Goal: Task Accomplishment & Management: Use online tool/utility

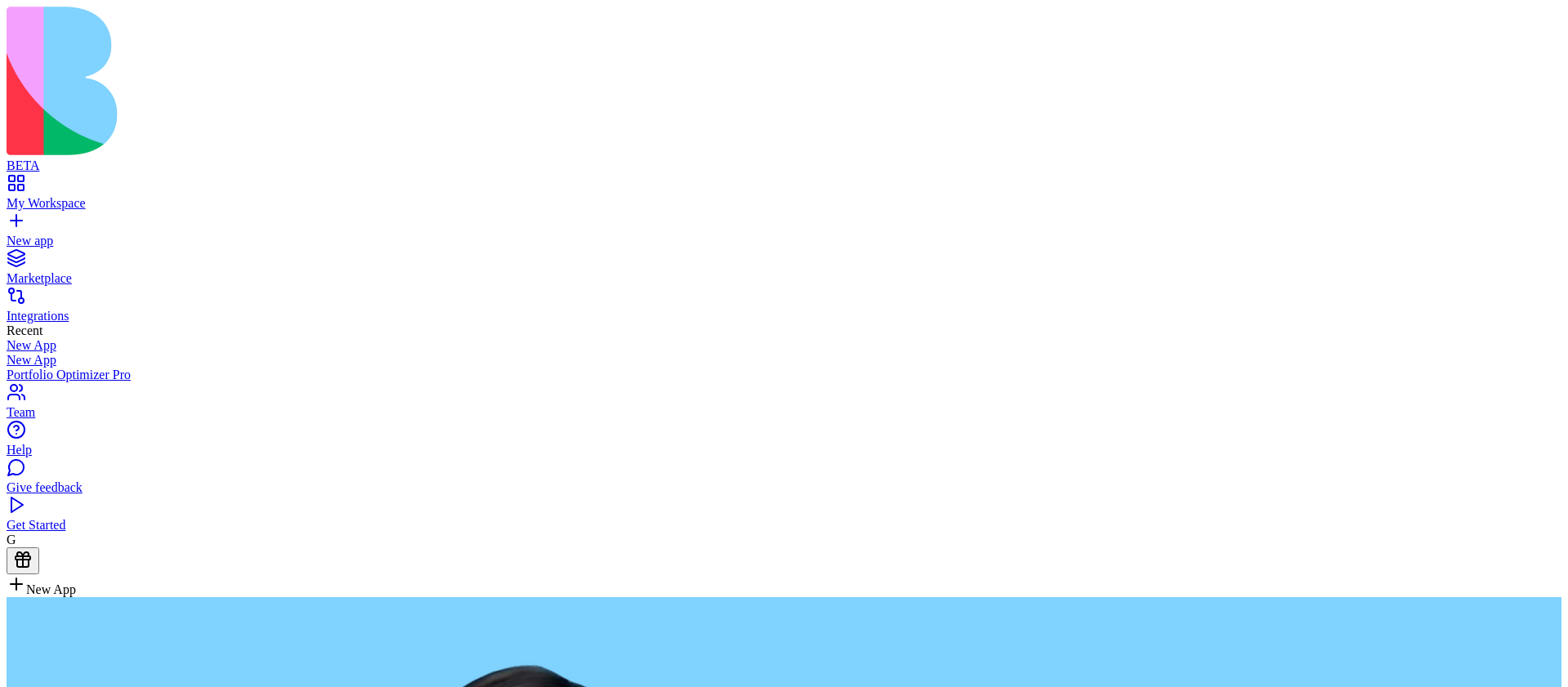
type textarea "**********"
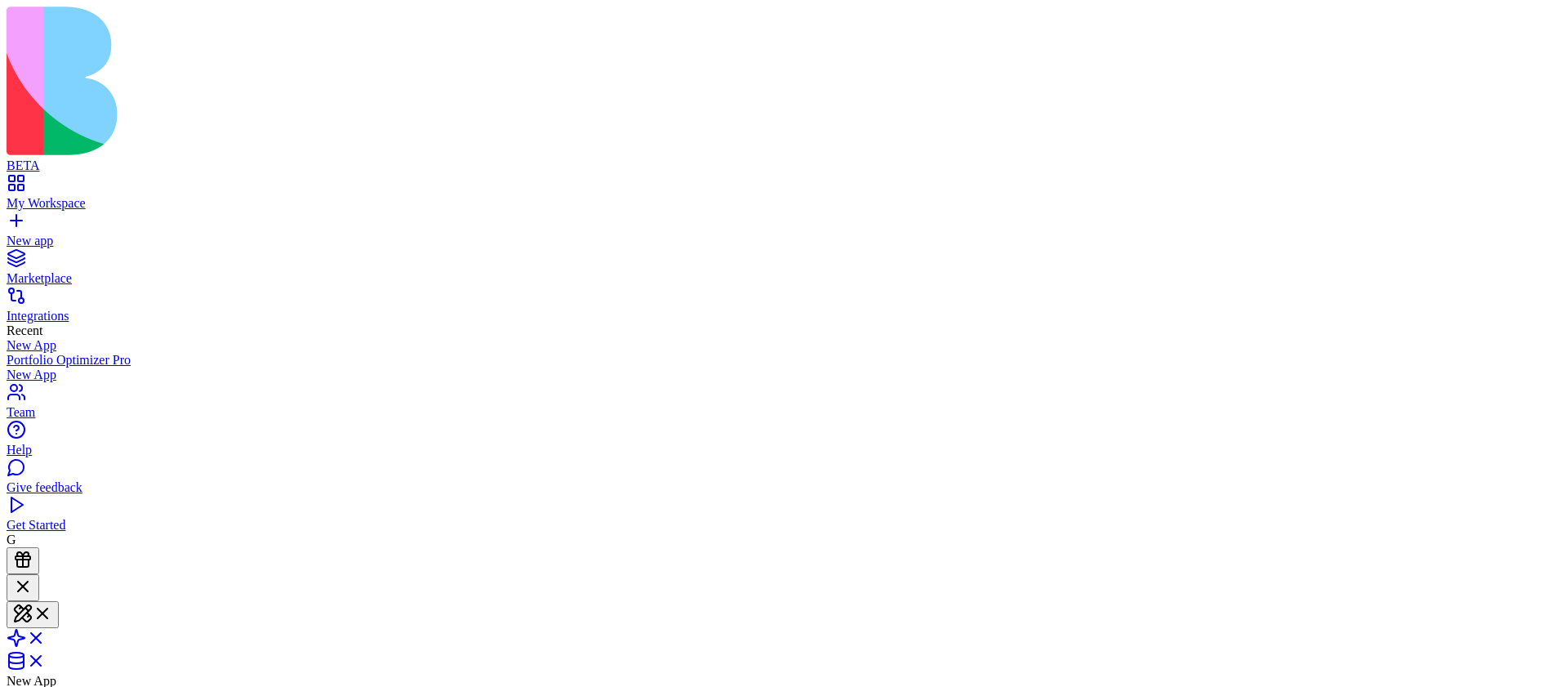
scroll to position [185, 0]
click at [46, 636] on span at bounding box center [46, 643] width 0 height 14
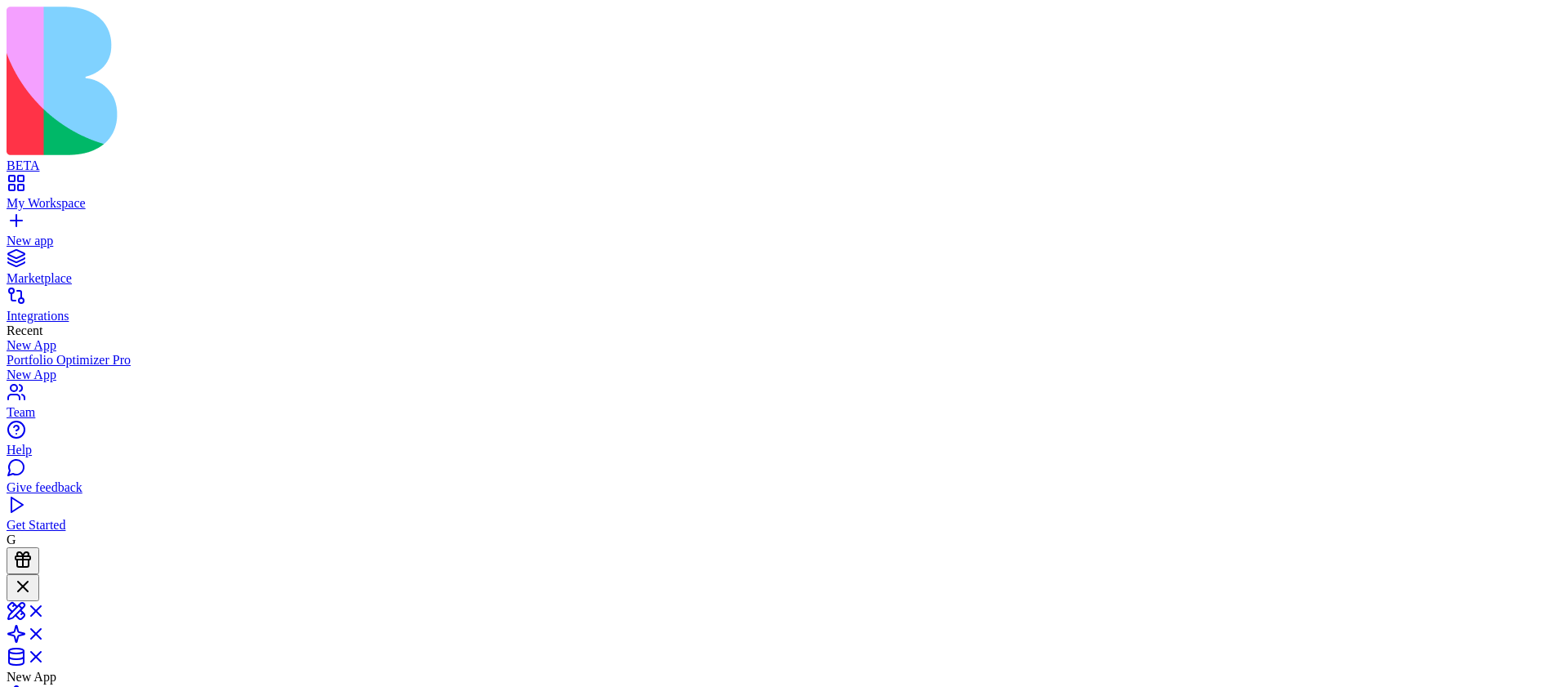
drag, startPoint x: 926, startPoint y: 330, endPoint x: 974, endPoint y: 326, distance: 48.2
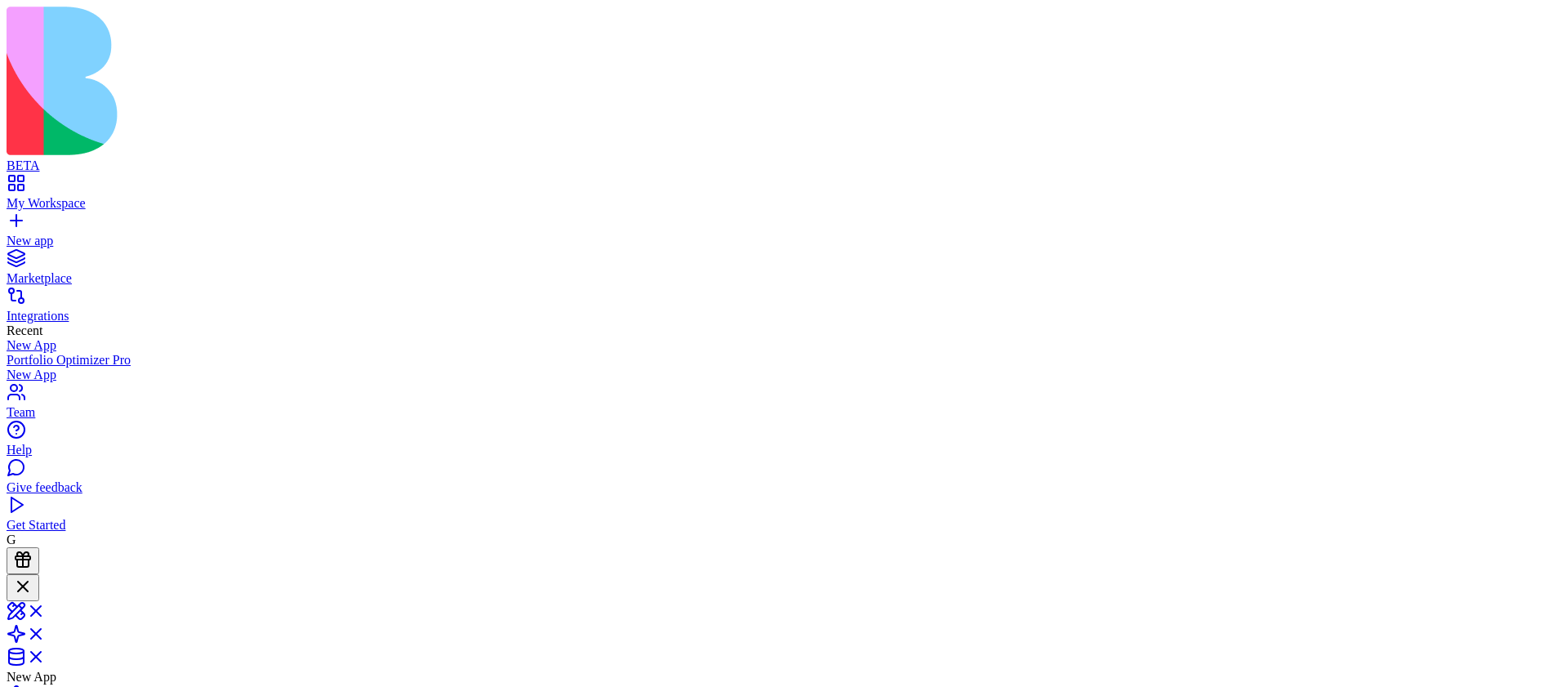
click at [33, 576] on div at bounding box center [23, 587] width 20 height 22
click at [40, 585] on div at bounding box center [26, 585] width 27 height 0
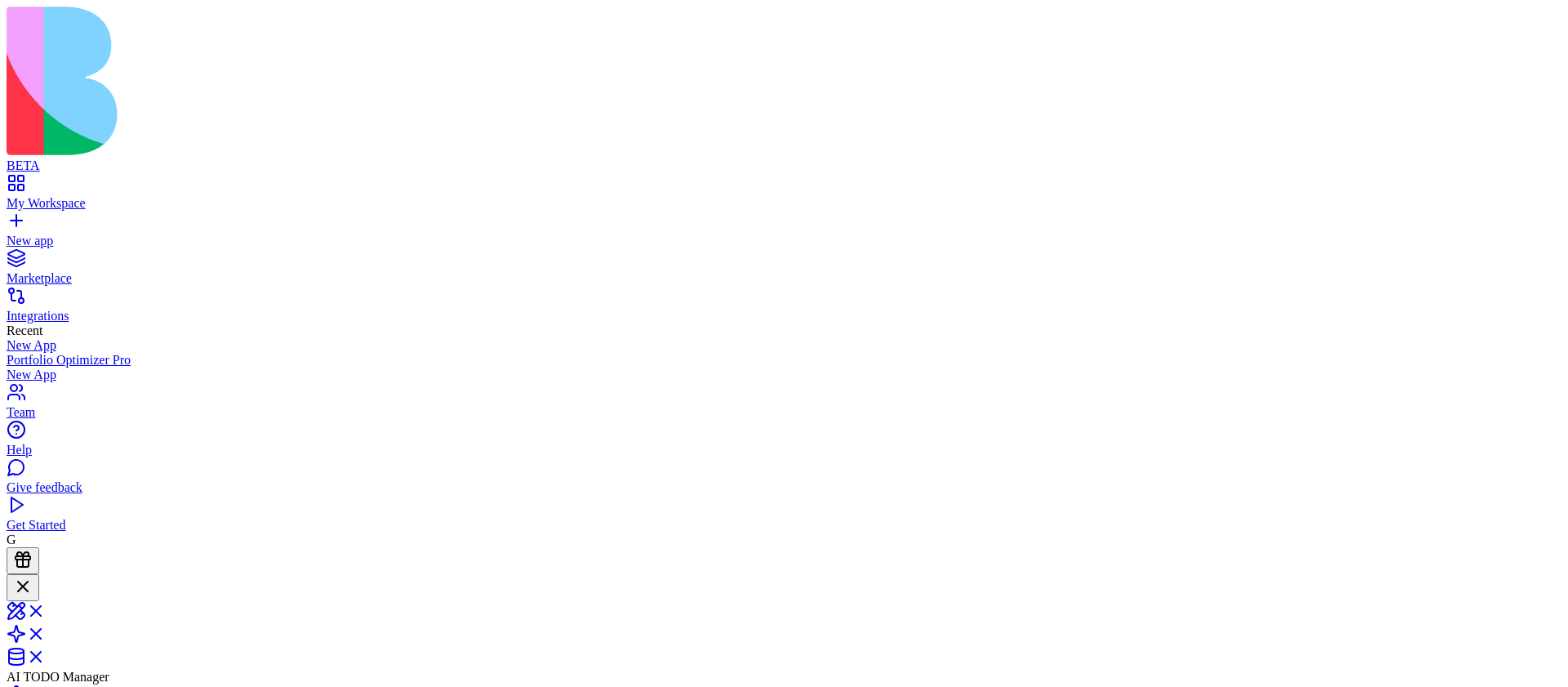
copy span "Create TODO list app with AI capability to generate task description based on t…"
click at [21, 219] on link "New app" at bounding box center [784, 233] width 1555 height 29
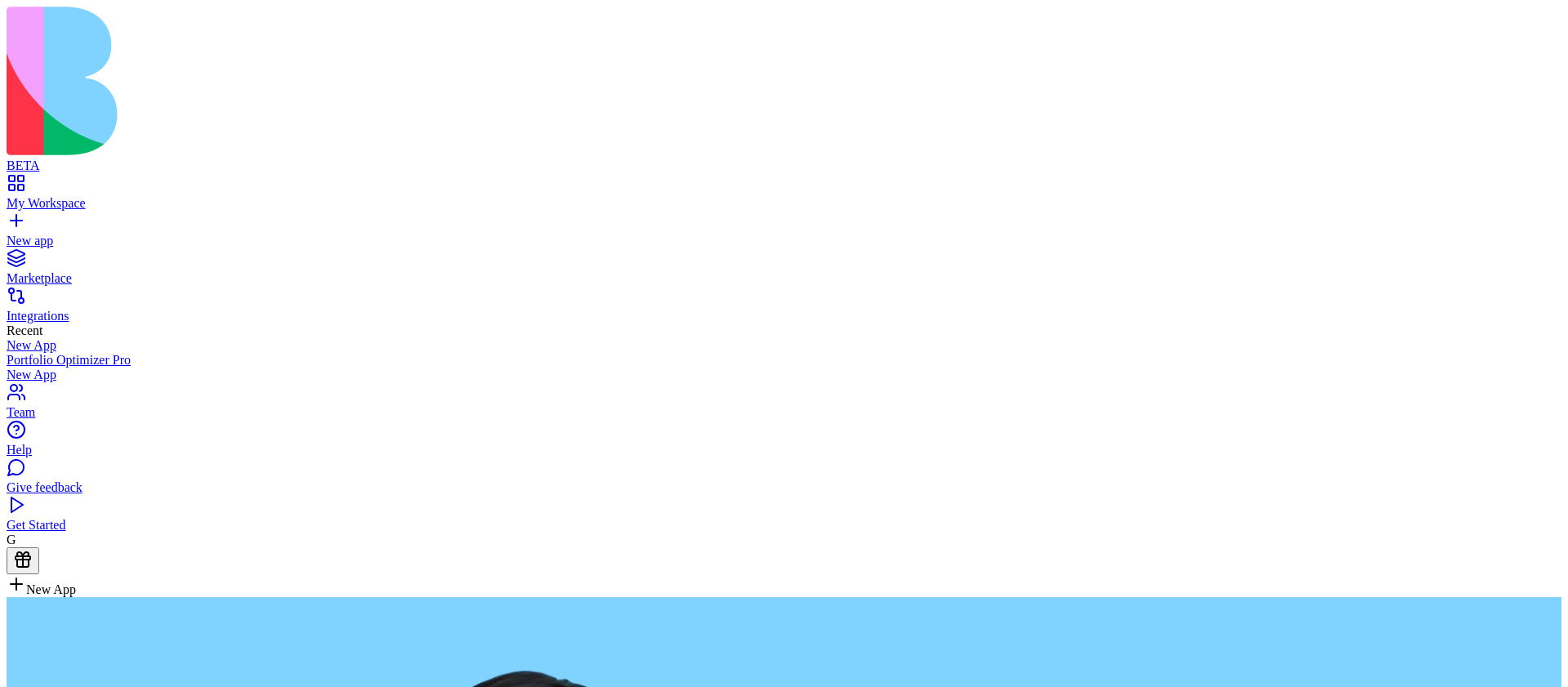
type textarea "**********"
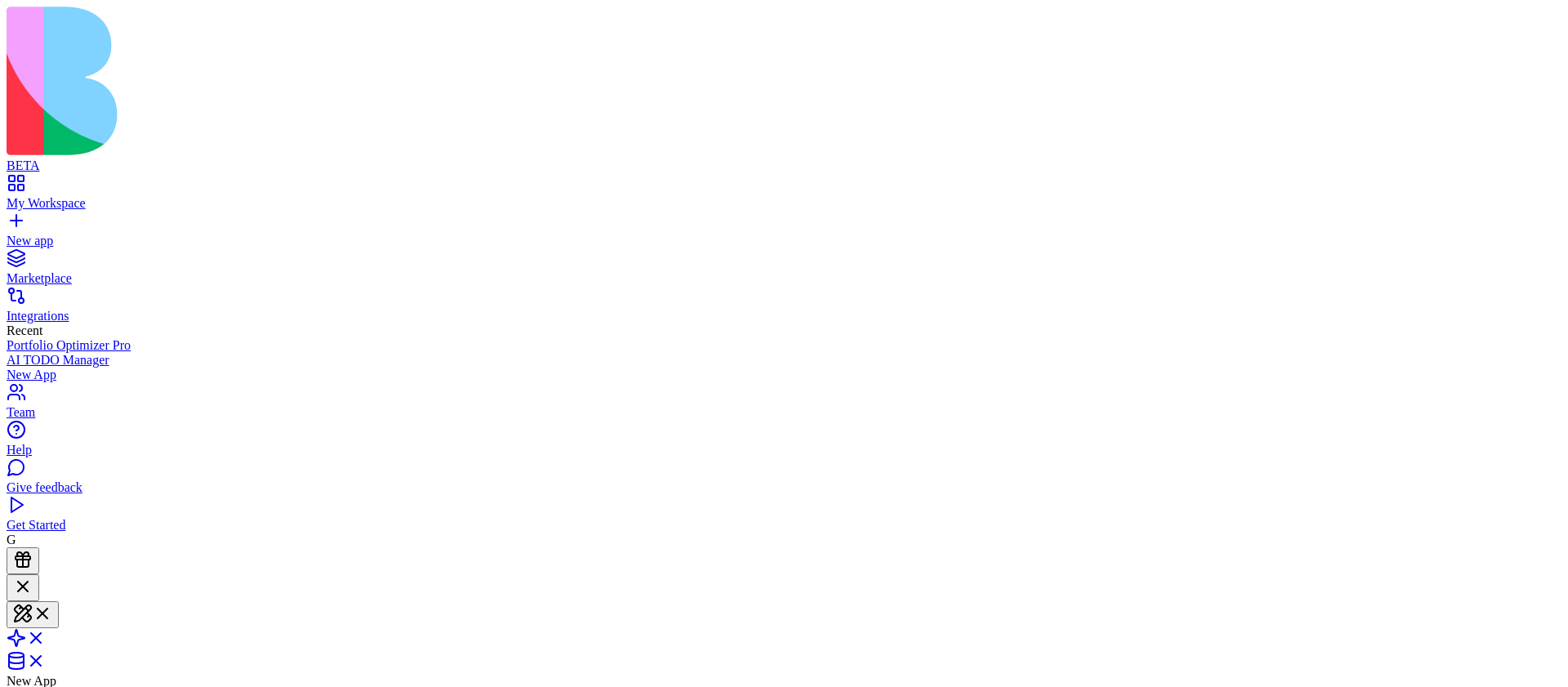
scroll to position [2, 0]
click at [46, 636] on link at bounding box center [26, 643] width 39 height 14
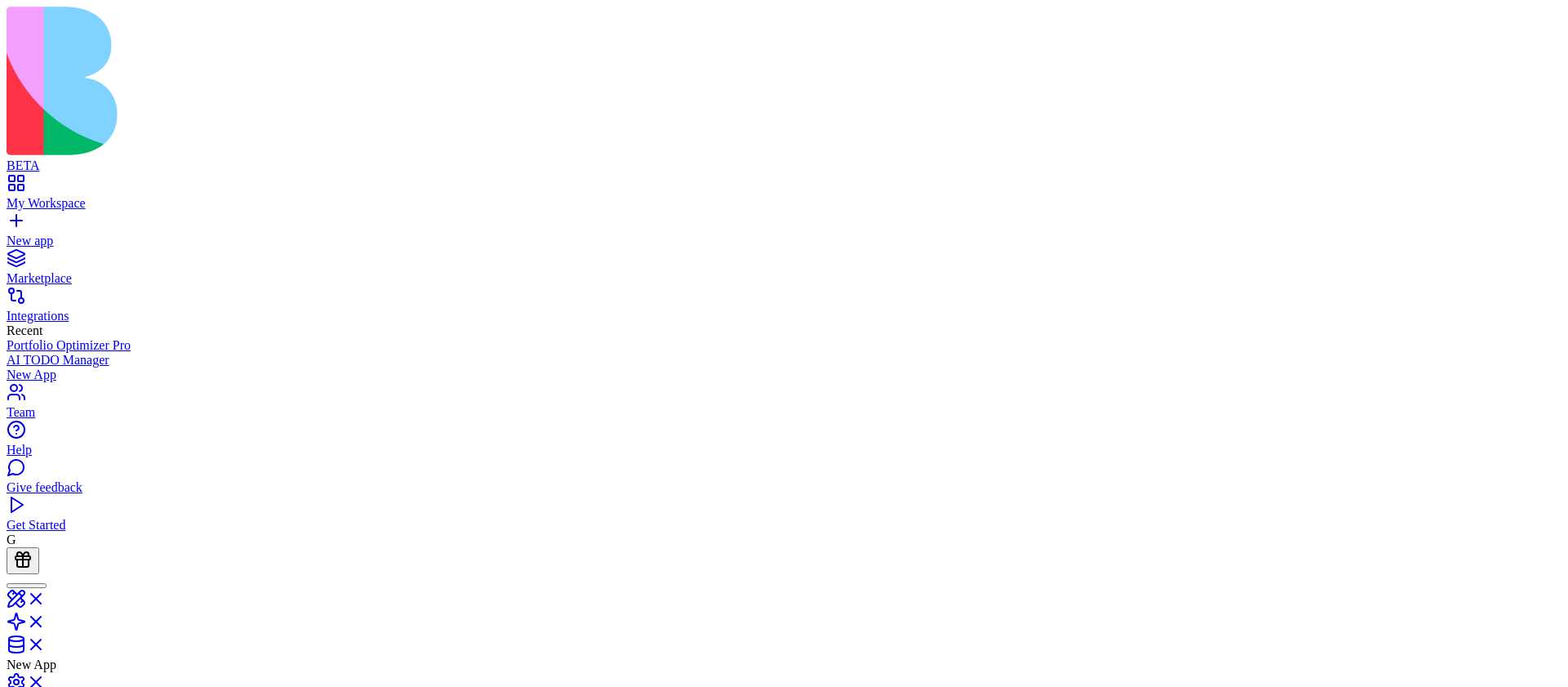
drag, startPoint x: 877, startPoint y: 305, endPoint x: 920, endPoint y: 339, distance: 54.8
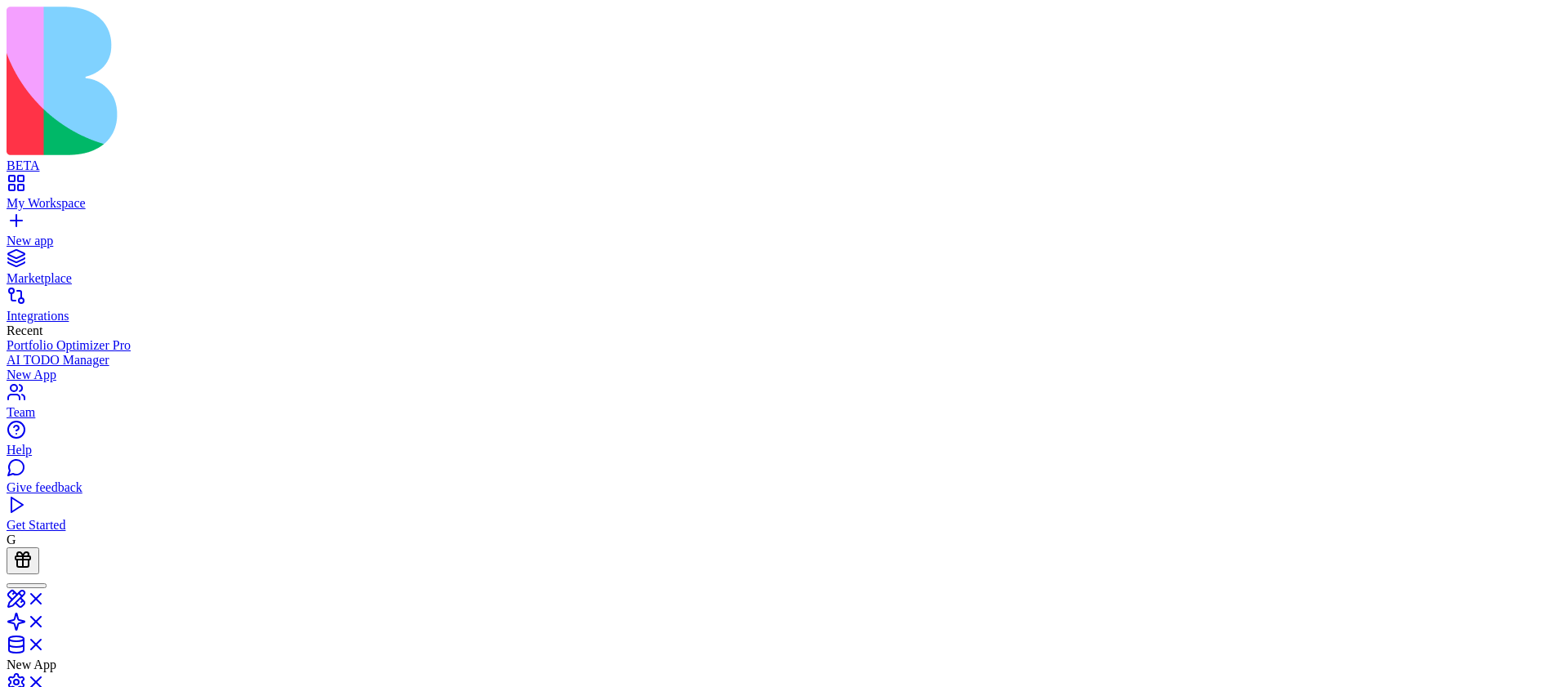
drag, startPoint x: 842, startPoint y: 310, endPoint x: 1099, endPoint y: 209, distance: 276.1
drag, startPoint x: 874, startPoint y: 275, endPoint x: 1094, endPoint y: 186, distance: 237.3
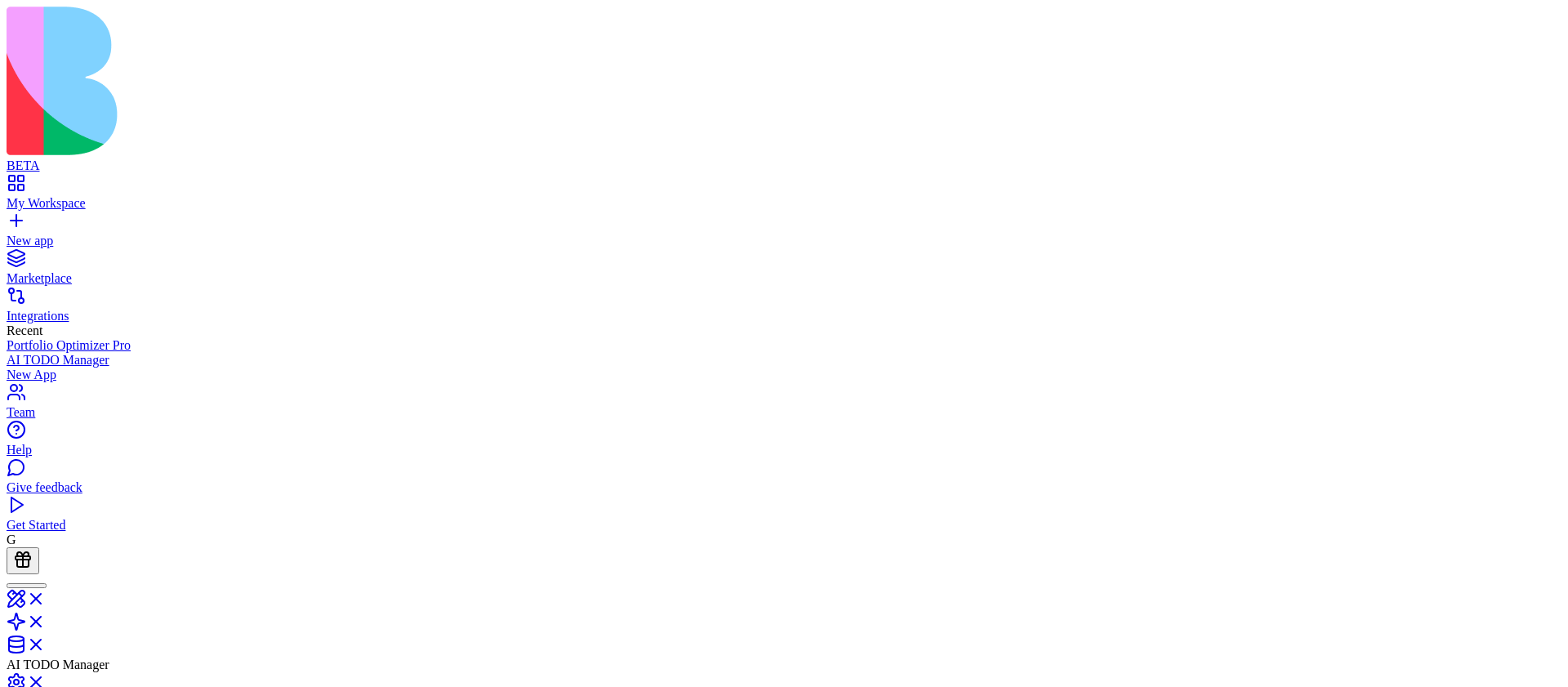
drag, startPoint x: 1094, startPoint y: 186, endPoint x: 1160, endPoint y: 155, distance: 72.9
drag, startPoint x: 844, startPoint y: 343, endPoint x: 1126, endPoint y: 529, distance: 337.8
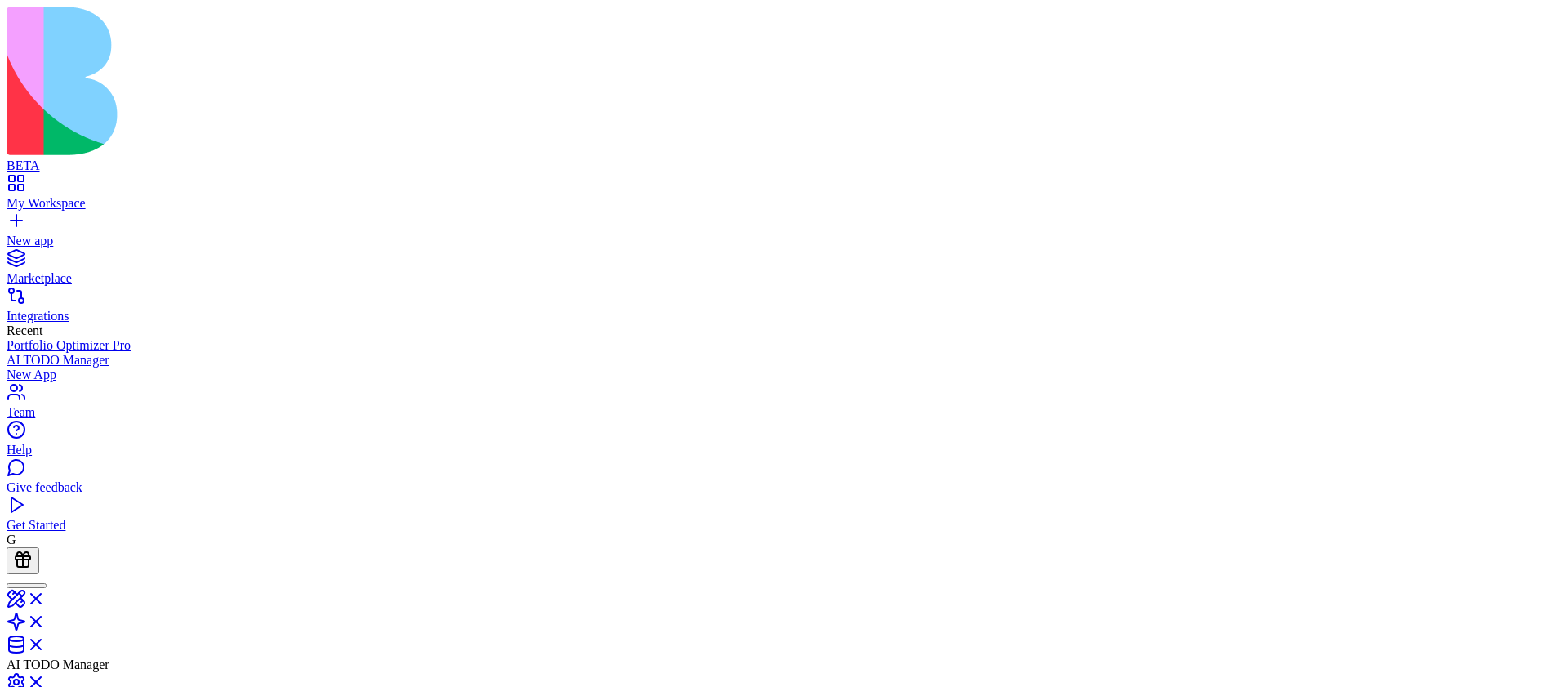
drag, startPoint x: 841, startPoint y: 321, endPoint x: 1175, endPoint y: 326, distance: 334.0
drag, startPoint x: 1105, startPoint y: 206, endPoint x: 1395, endPoint y: 358, distance: 327.4
drag, startPoint x: 1202, startPoint y: 335, endPoint x: 803, endPoint y: 284, distance: 402.2
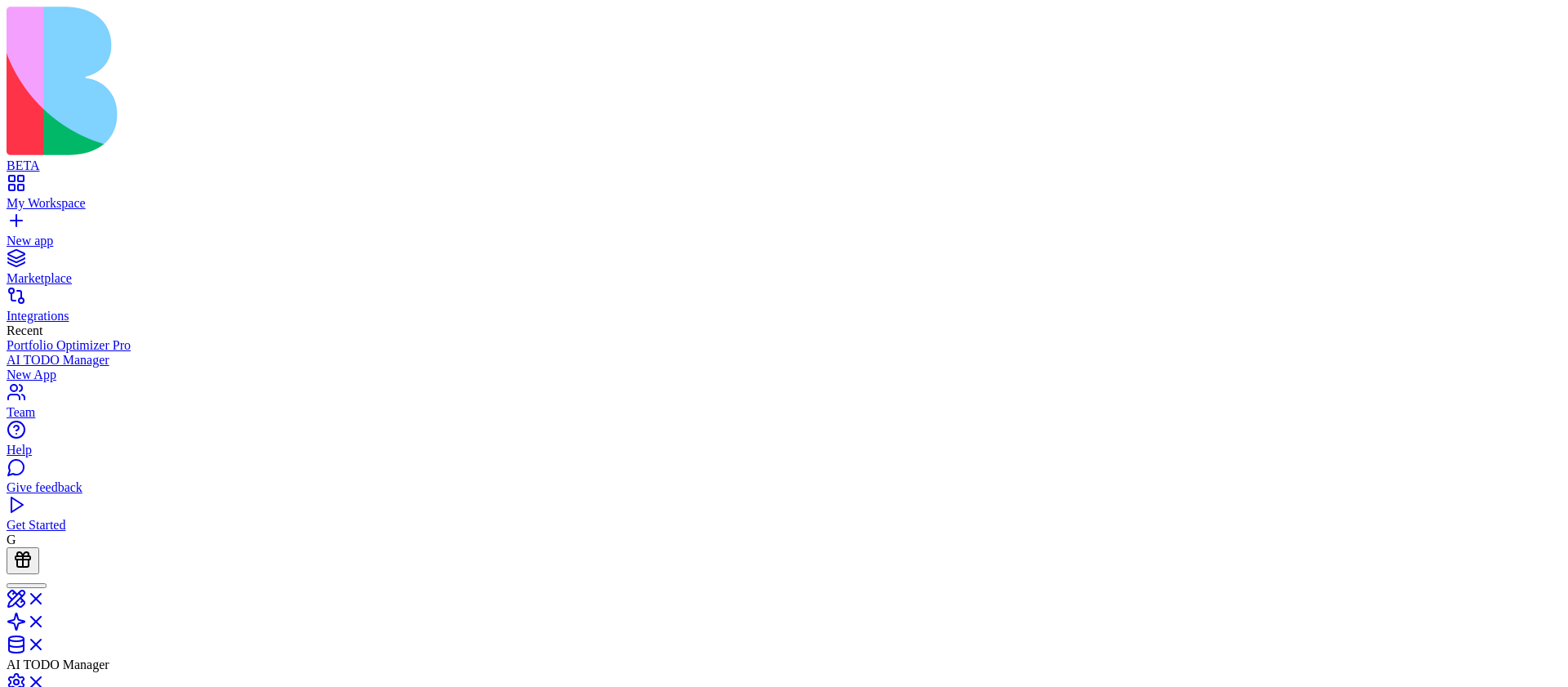
drag, startPoint x: 1032, startPoint y: 485, endPoint x: 878, endPoint y: 482, distance: 154.0
drag, startPoint x: 1203, startPoint y: 352, endPoint x: 1045, endPoint y: 344, distance: 158.2
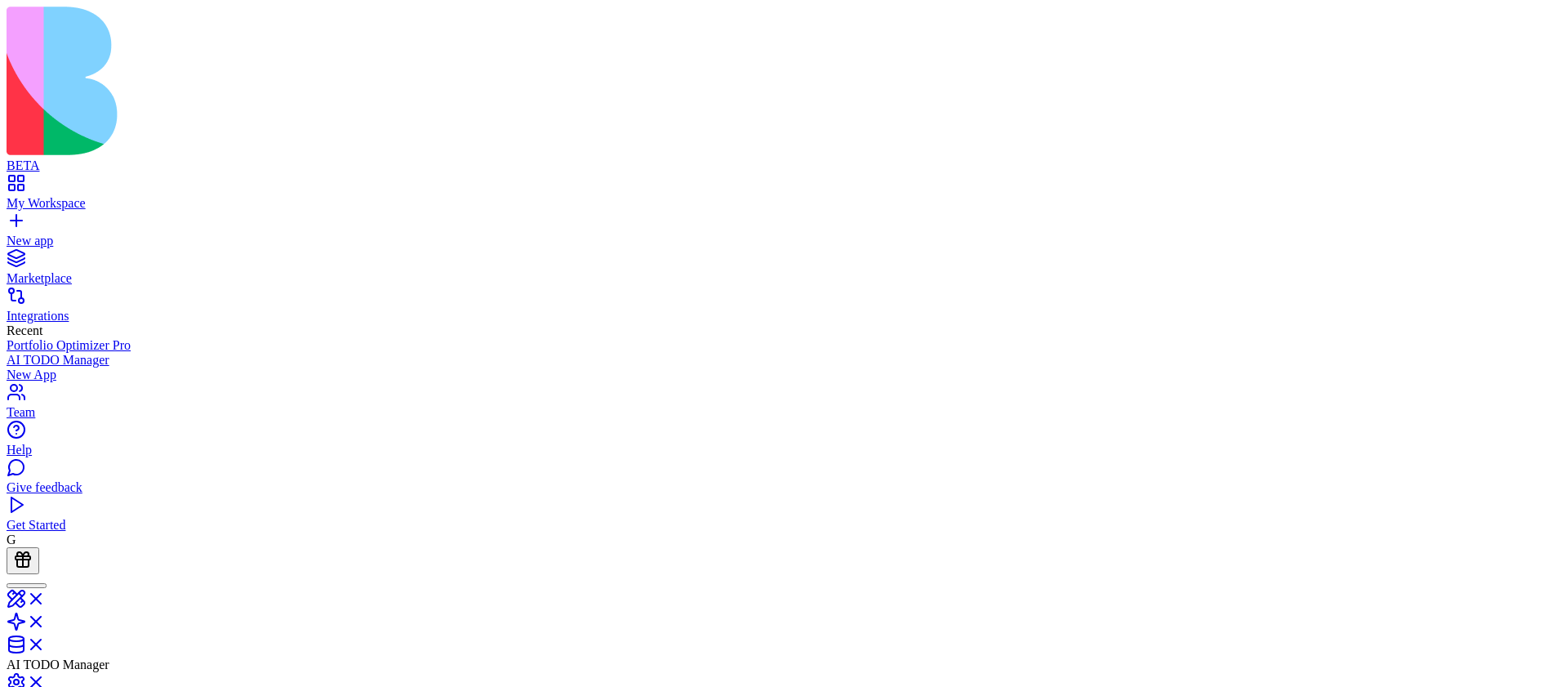
click at [20, 219] on link "New app" at bounding box center [784, 233] width 1555 height 29
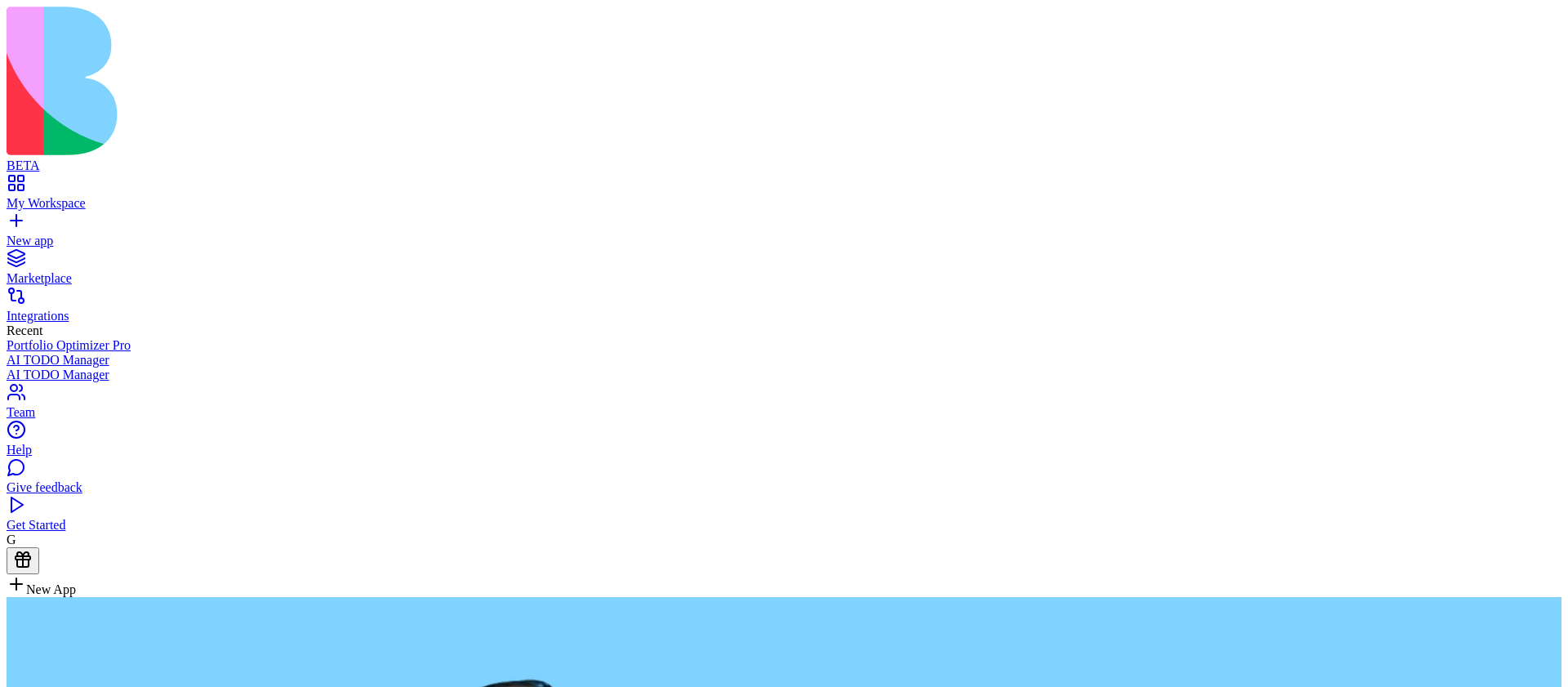
type textarea "**********"
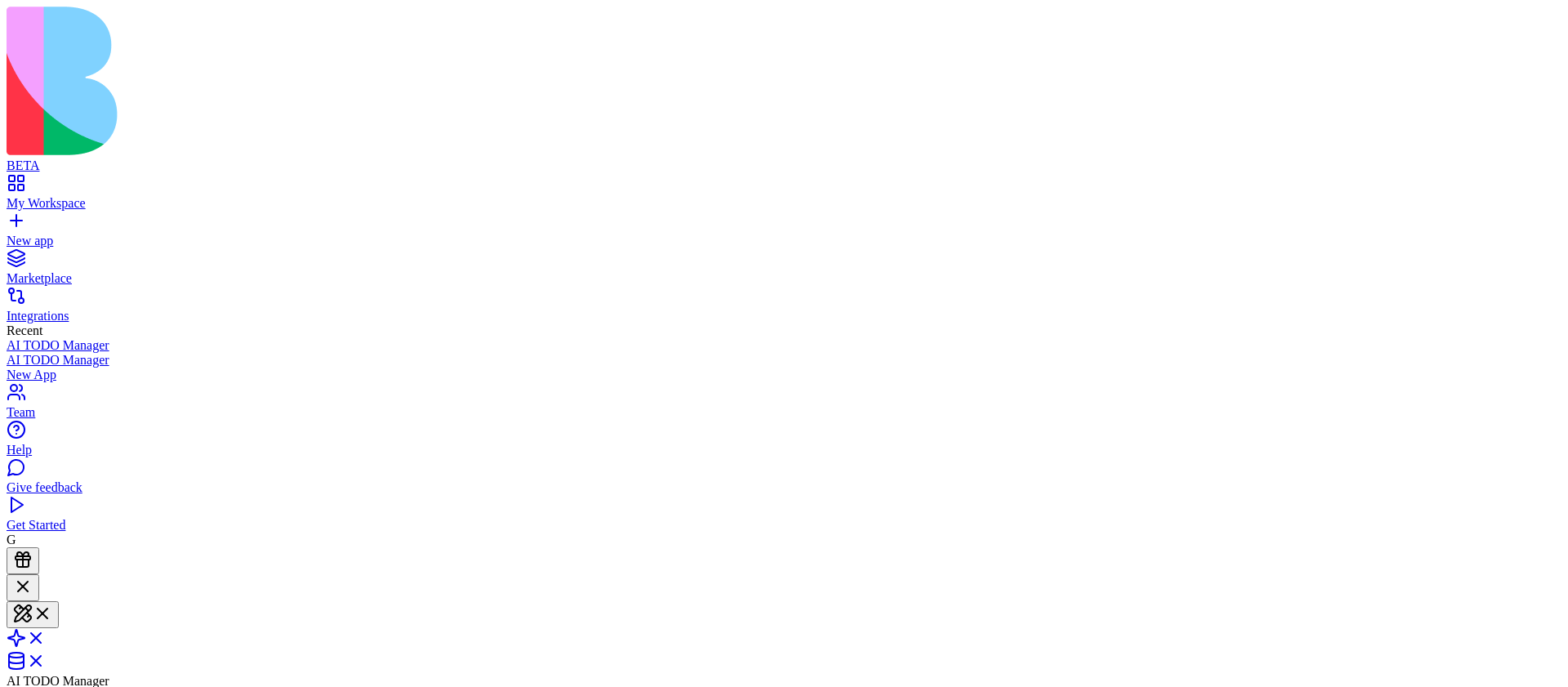
scroll to position [377, 0]
click at [46, 636] on span at bounding box center [46, 643] width 0 height 14
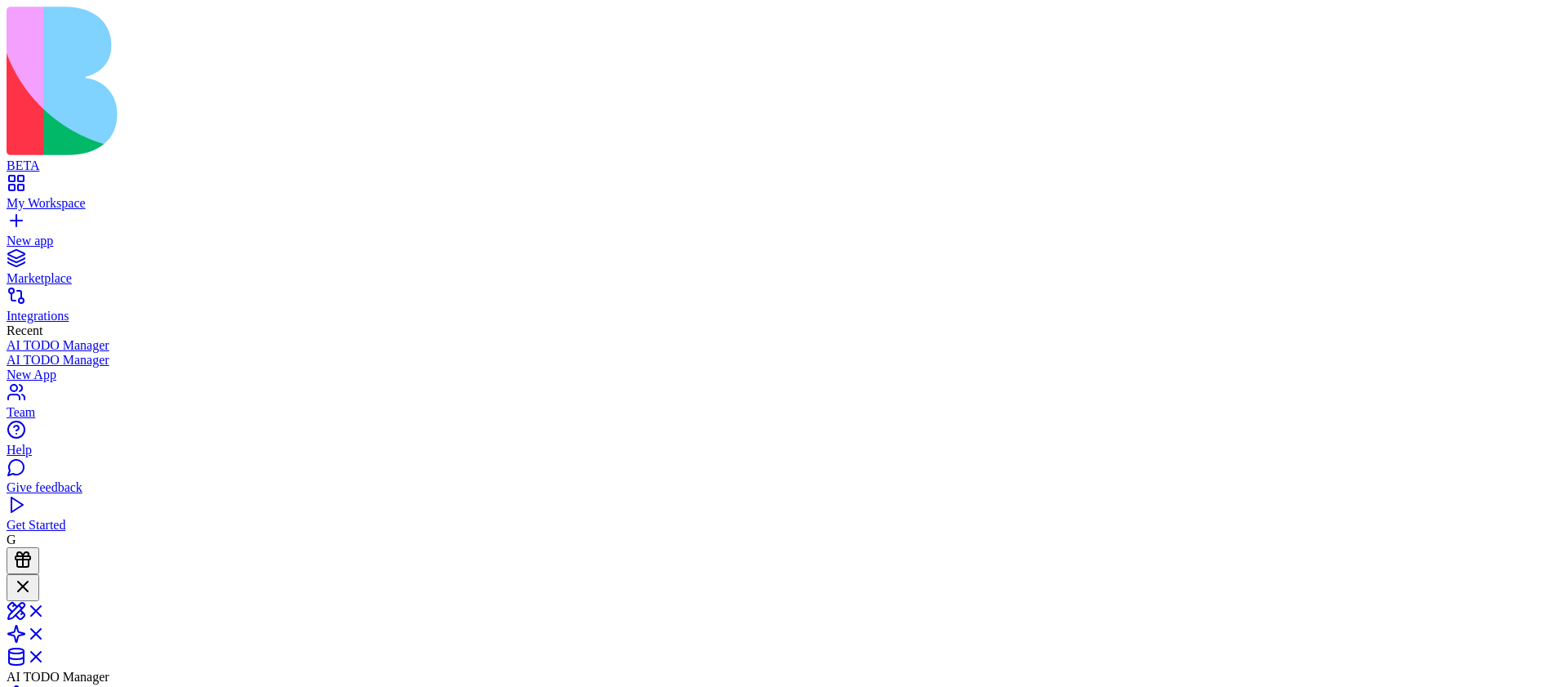
drag, startPoint x: 1024, startPoint y: 315, endPoint x: 1130, endPoint y: 344, distance: 109.9
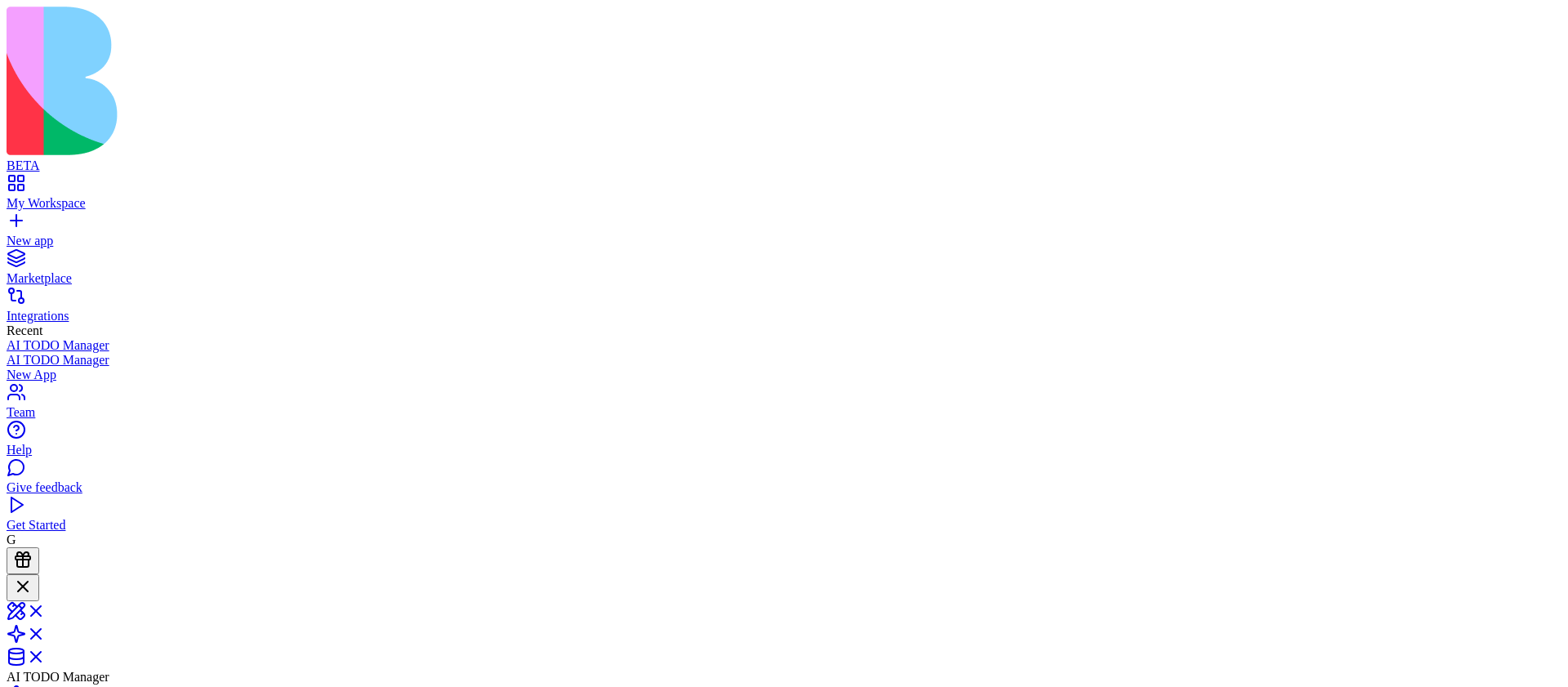
drag, startPoint x: 946, startPoint y: 324, endPoint x: 1025, endPoint y: 355, distance: 84.9
drag, startPoint x: 1026, startPoint y: 355, endPoint x: 1058, endPoint y: 355, distance: 32.0
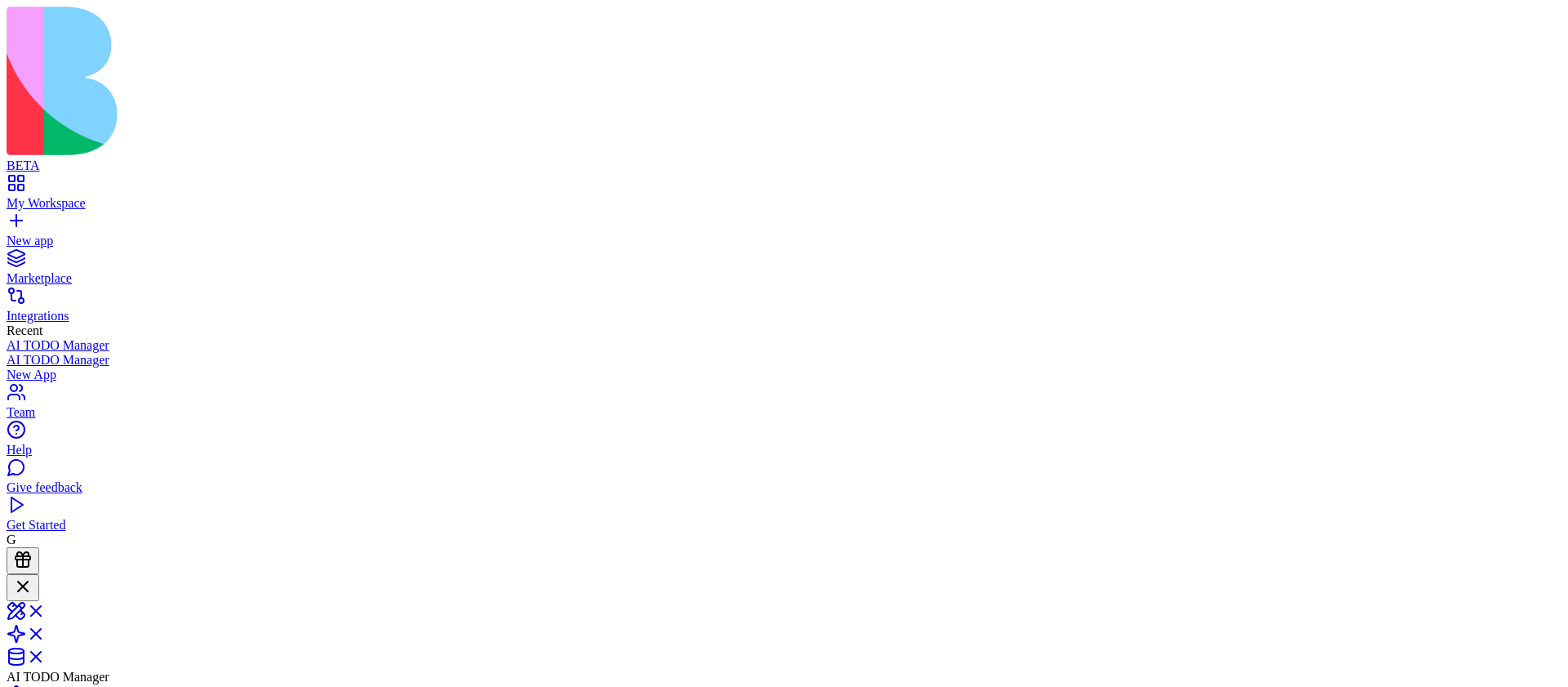
click at [40, 585] on div at bounding box center [26, 585] width 27 height 0
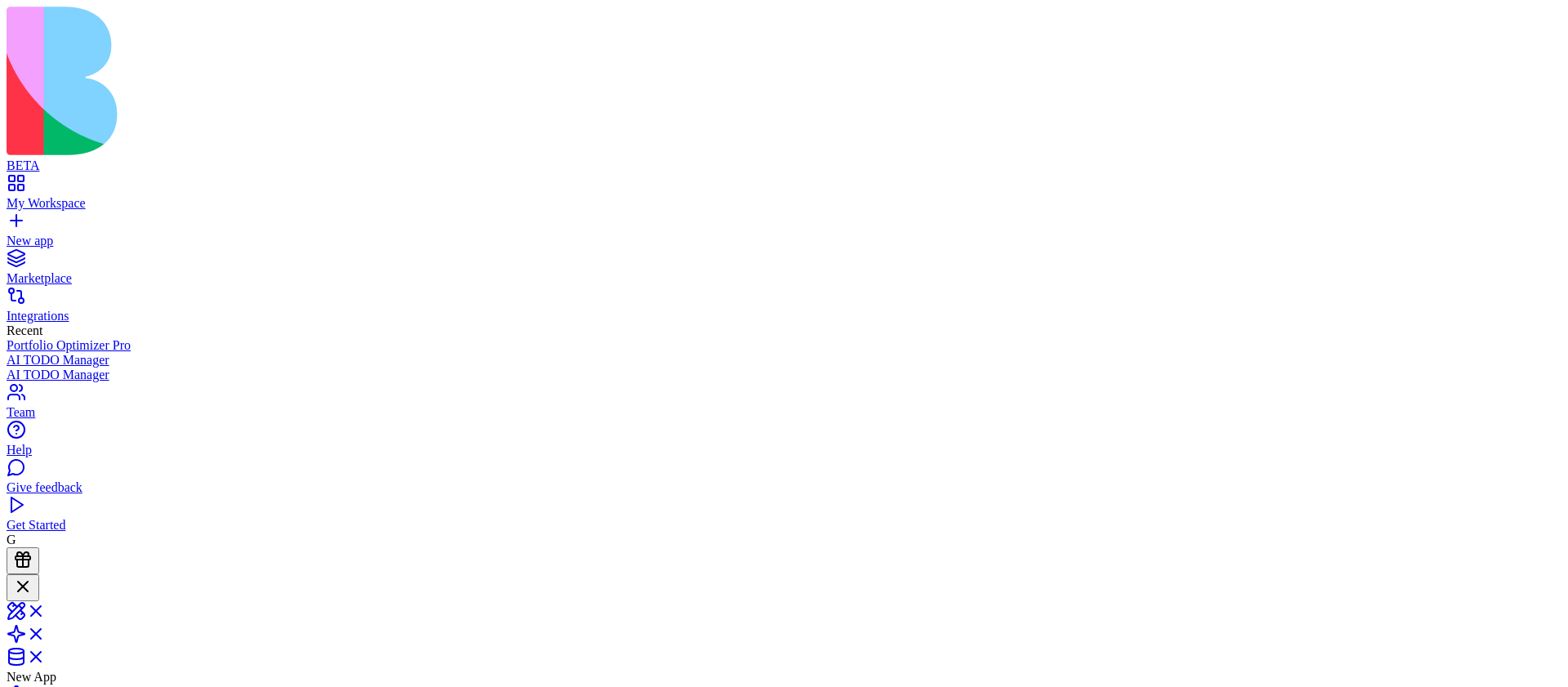
click at [33, 576] on div at bounding box center [23, 587] width 20 height 22
type input "**********"
click at [56, 674] on button "Launch" at bounding box center [31, 682] width 49 height 17
click at [46, 624] on link at bounding box center [26, 631] width 39 height 14
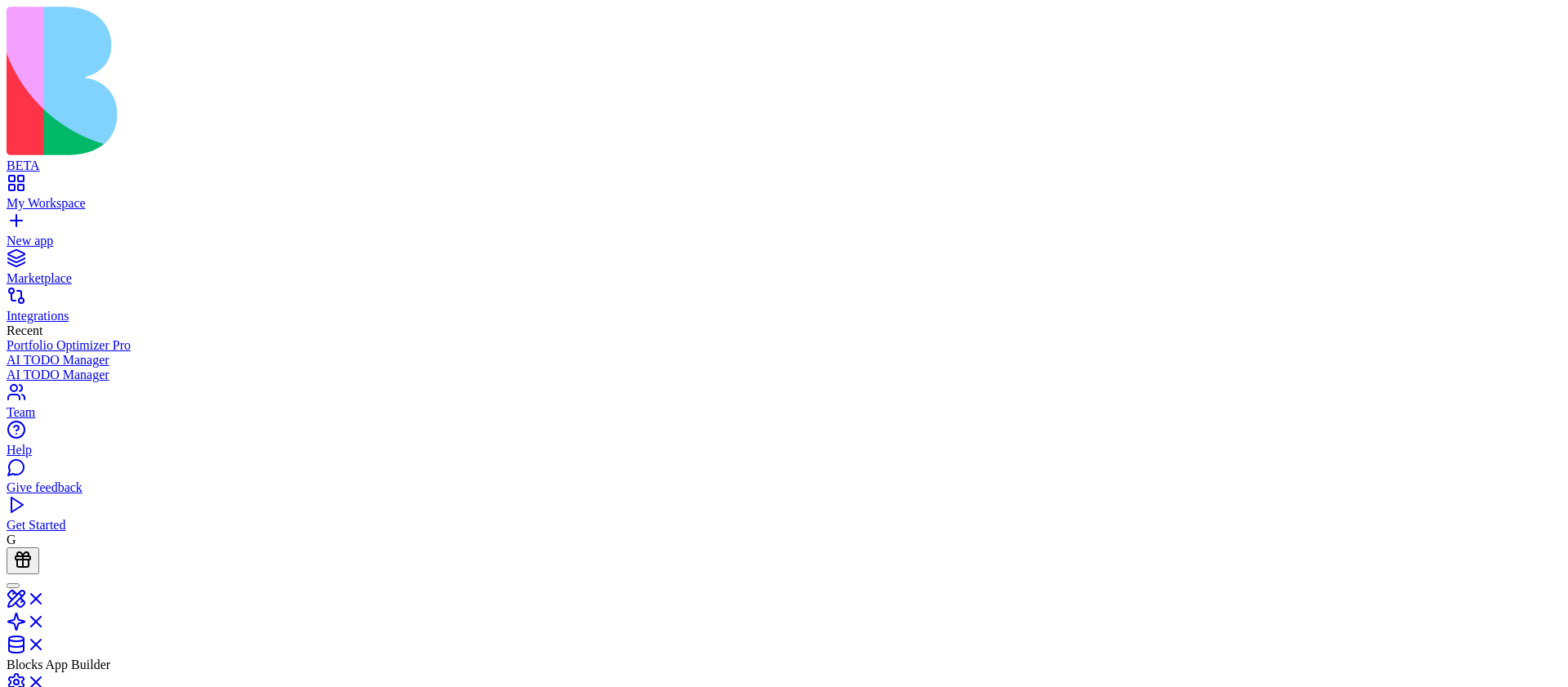
scroll to position [951, 0]
